Goal: Task Accomplishment & Management: Manage account settings

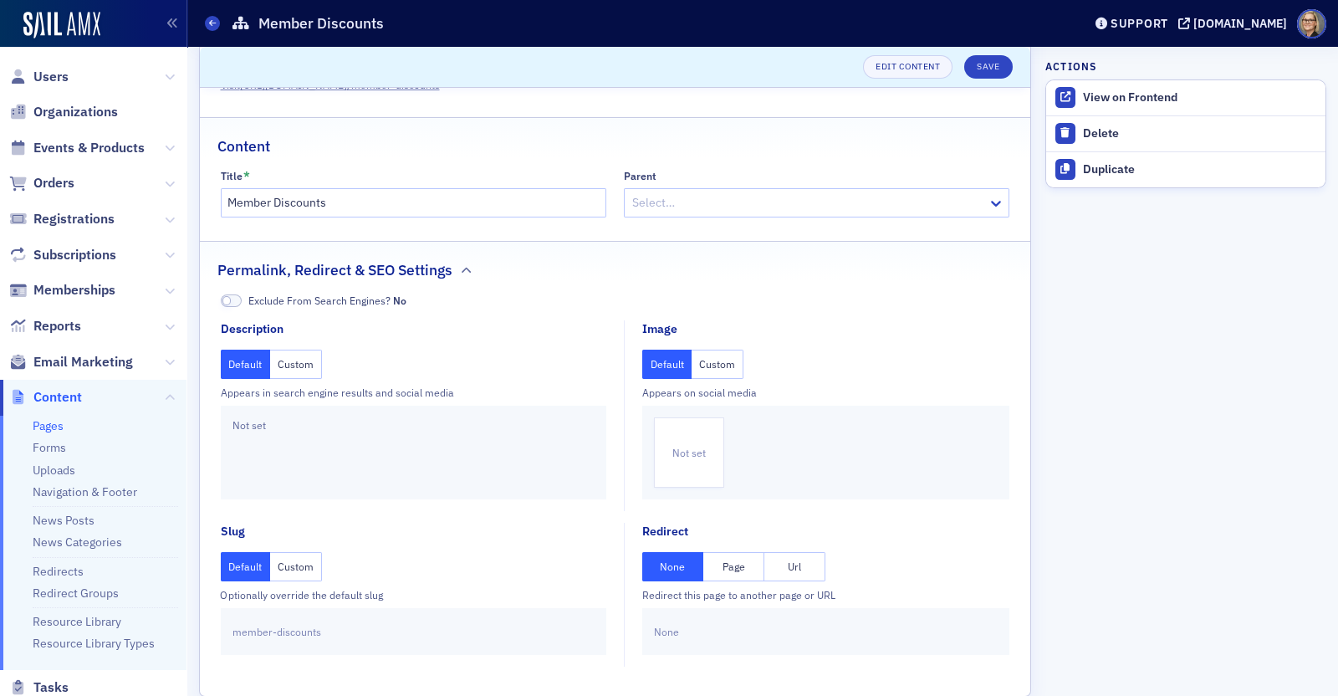
scroll to position [92, 0]
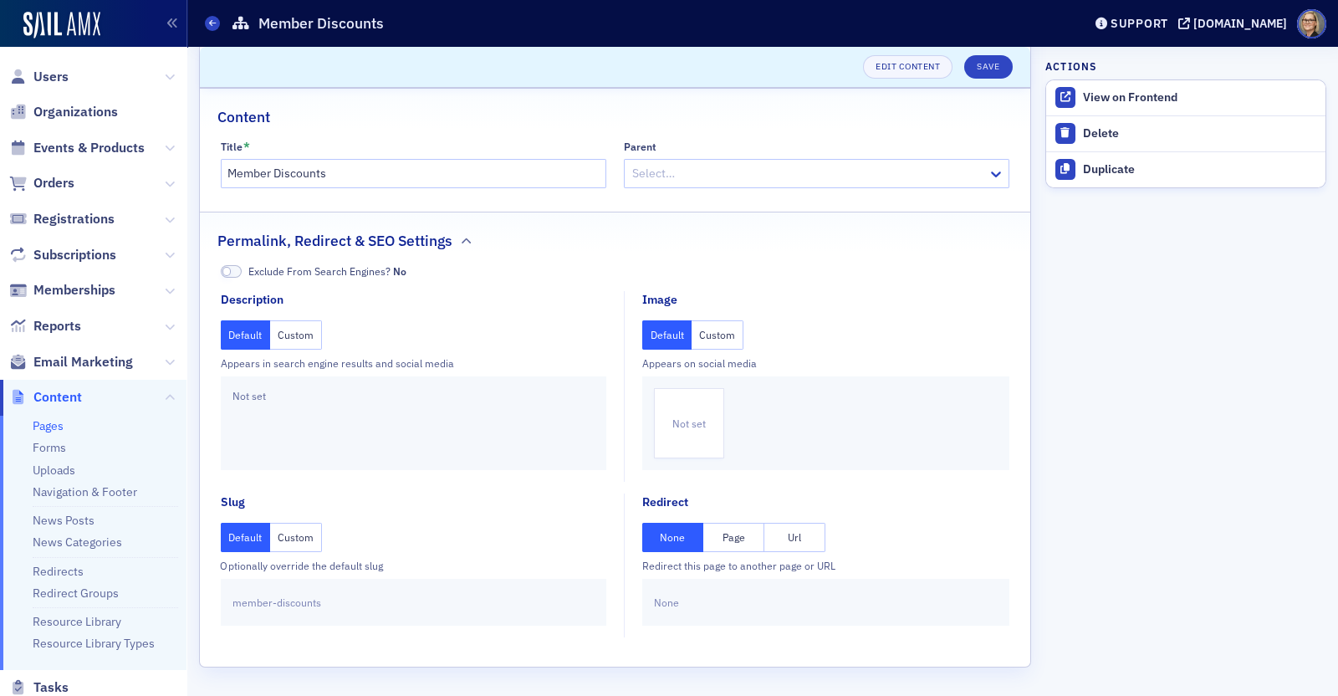
click at [54, 424] on link "Pages" at bounding box center [48, 425] width 31 height 15
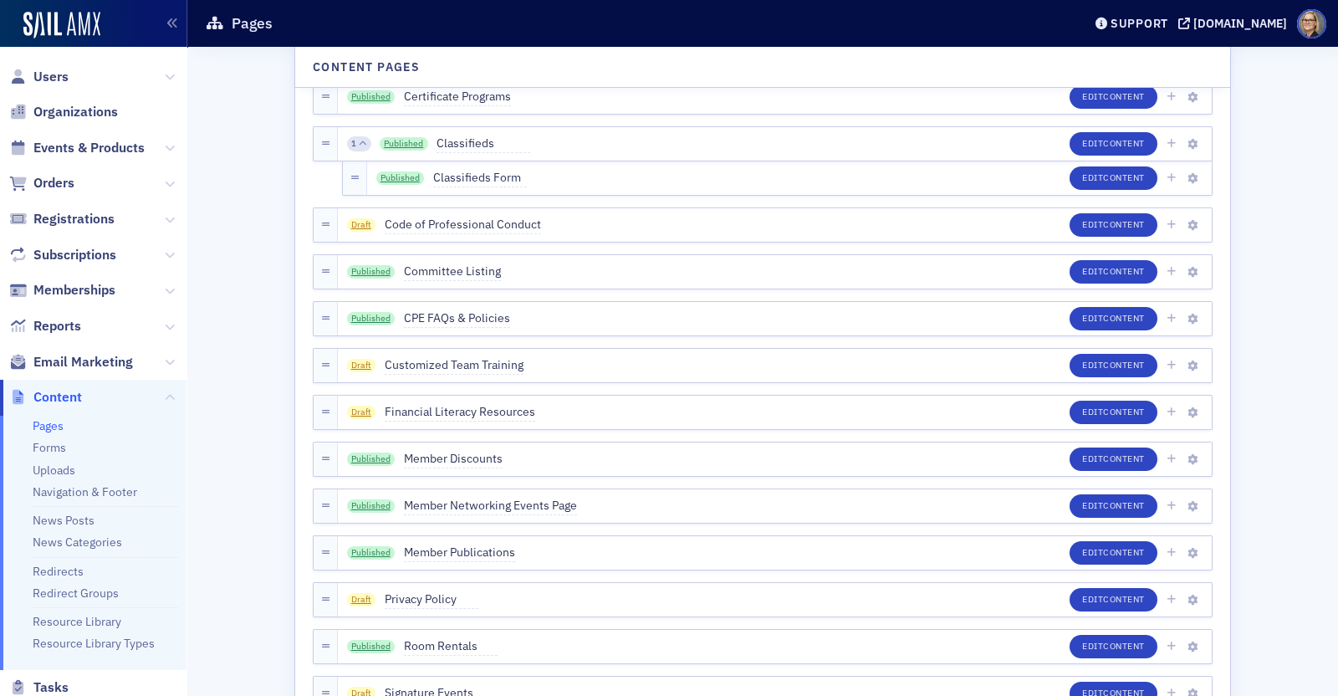
scroll to position [1242, 0]
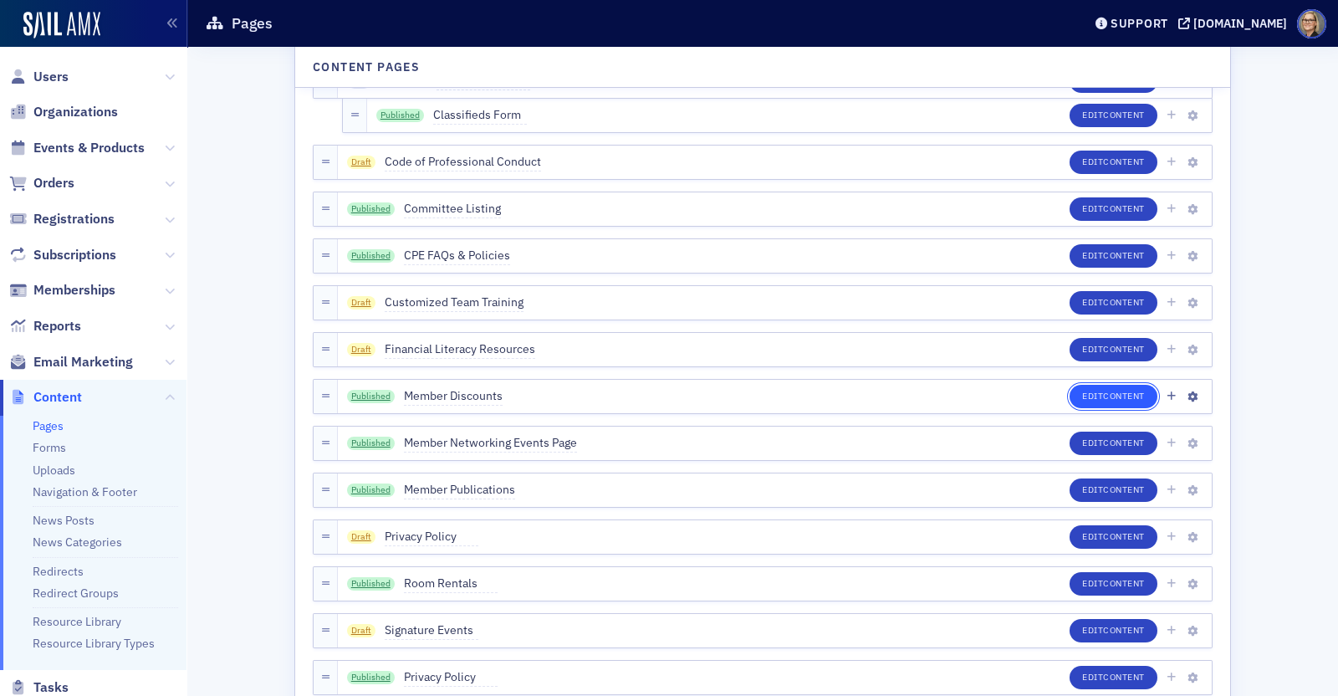
click at [1103, 396] on span "Content" at bounding box center [1124, 396] width 42 height 12
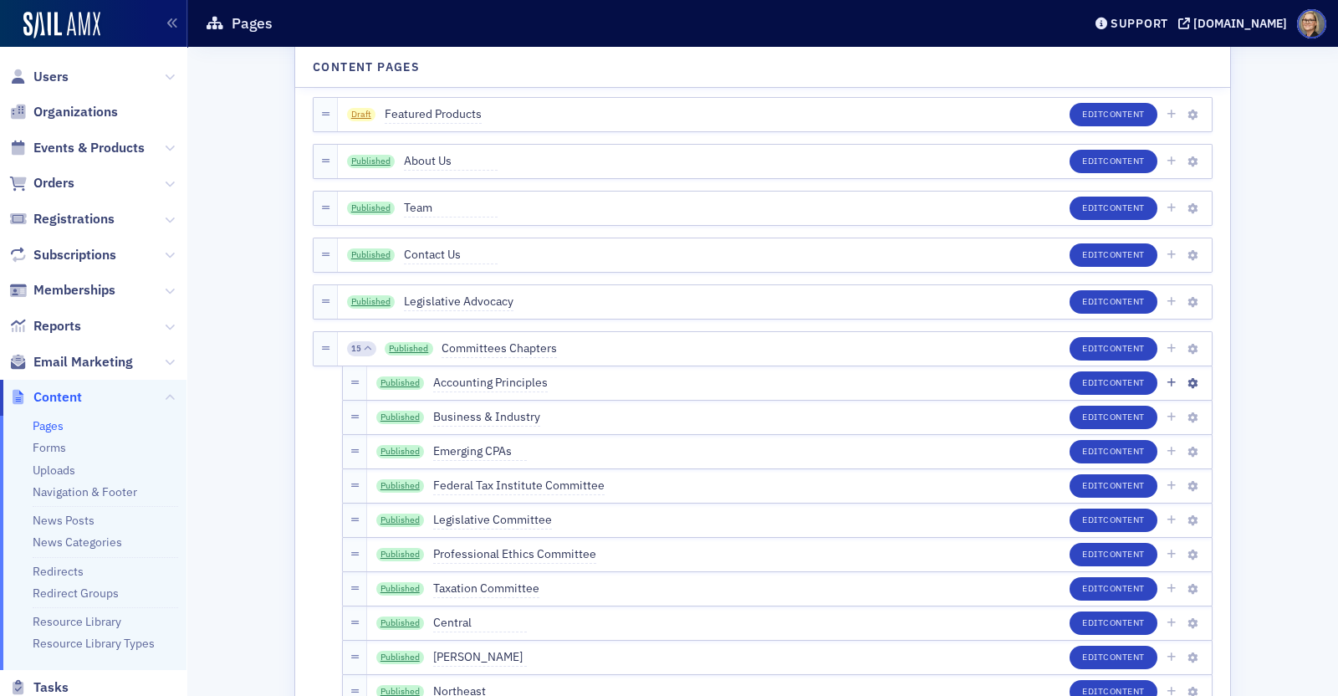
scroll to position [0, 0]
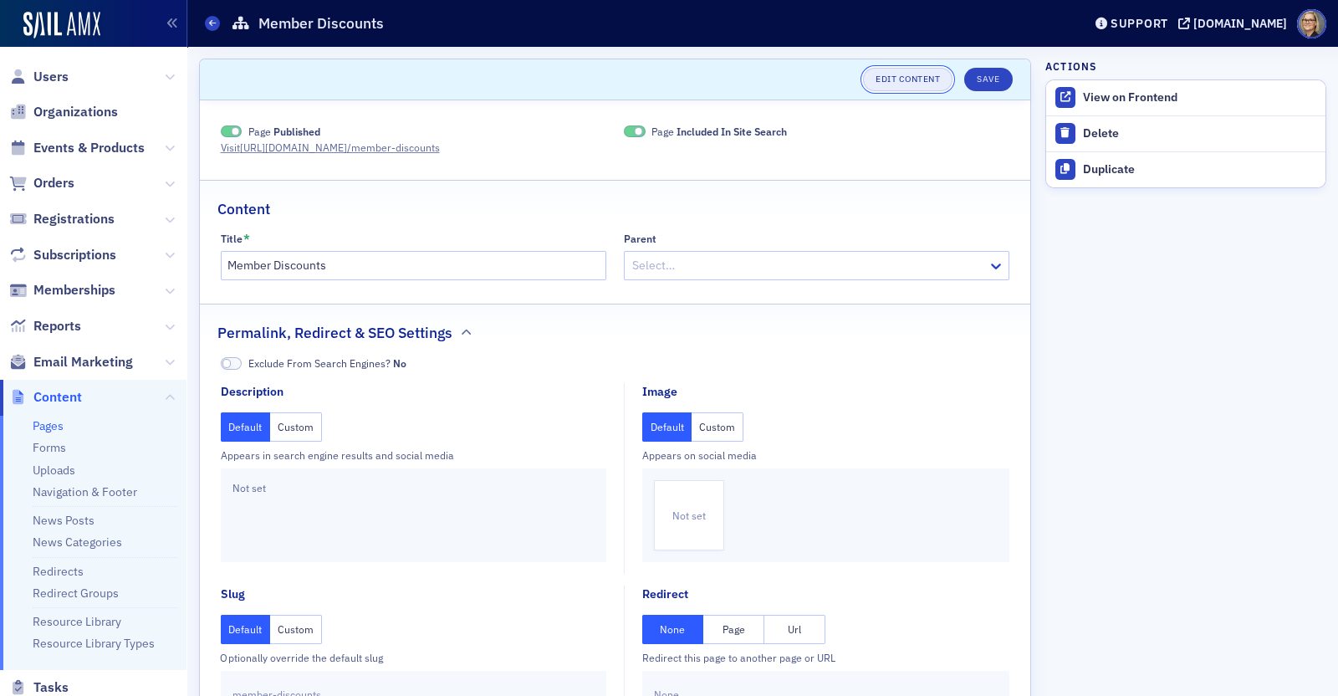
click at [891, 75] on link "Edit Content" at bounding box center [907, 79] width 89 height 23
click at [1120, 487] on aside "Actions View on Frontend Delete Duplicate" at bounding box center [1185, 418] width 281 height 742
click at [1186, 445] on aside "Actions View on Frontend Delete Duplicate" at bounding box center [1185, 418] width 281 height 742
